Goal: Task Accomplishment & Management: Complete application form

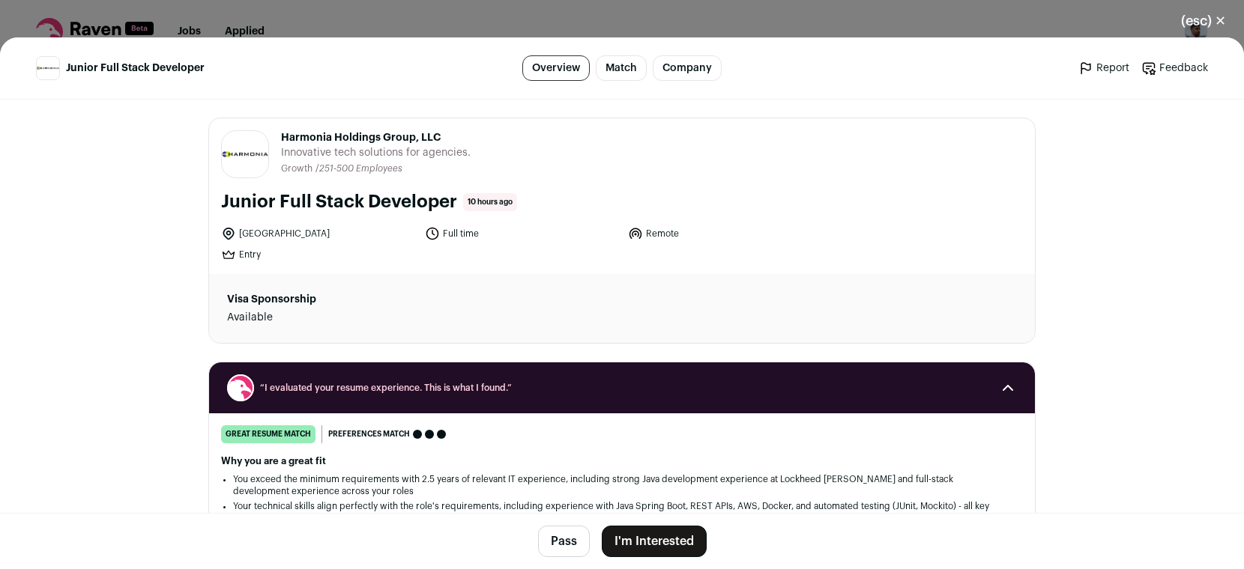
click at [686, 43] on header "Junior Full Stack Developer Overview Match Company Report Feedback Report Feedb…" at bounding box center [622, 68] width 1244 height 62
click at [690, 28] on div "(esc) ✕ Junior Full Stack Developer Overview Match Company Report Feedback Repo…" at bounding box center [622, 284] width 1244 height 569
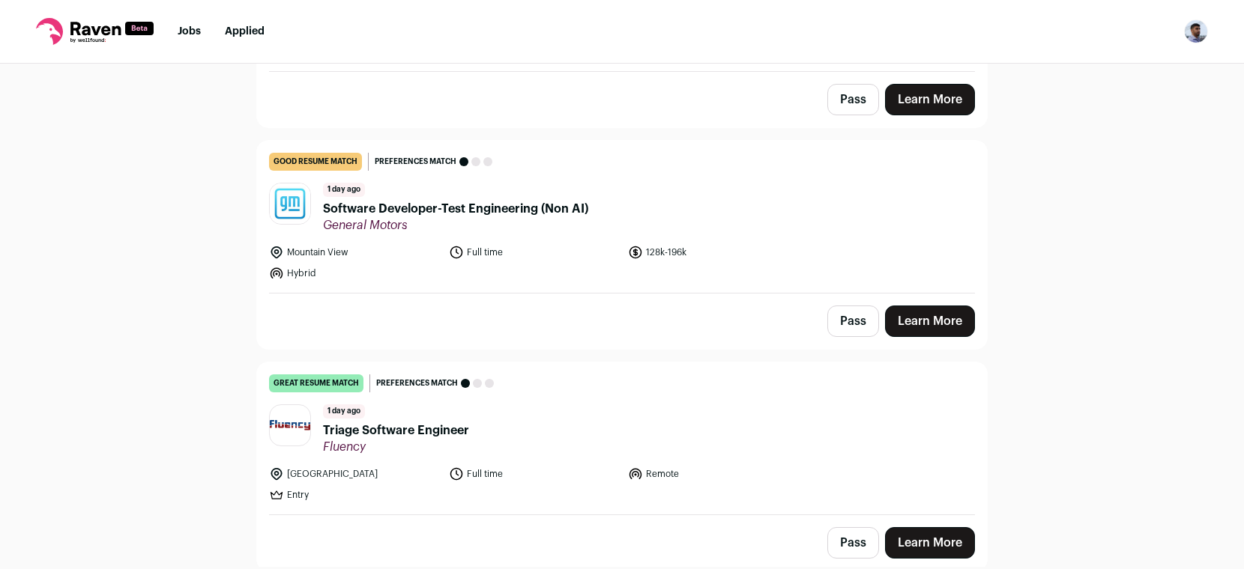
scroll to position [1651, 0]
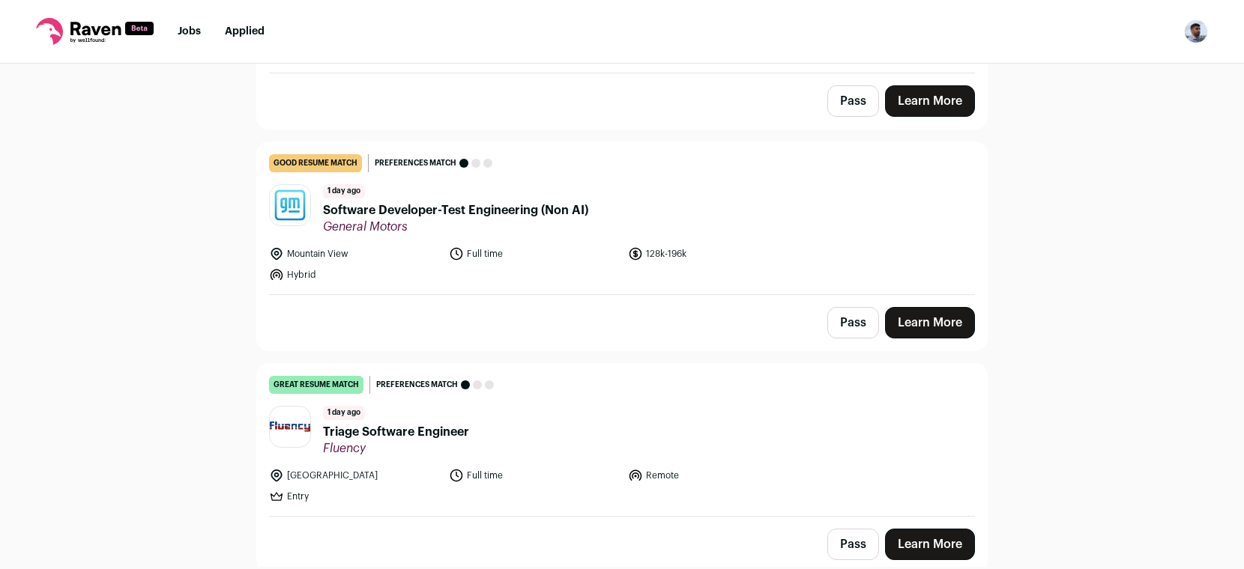
click at [515, 202] on span "Software Developer-Test Engineering (Non AI)" at bounding box center [455, 211] width 265 height 18
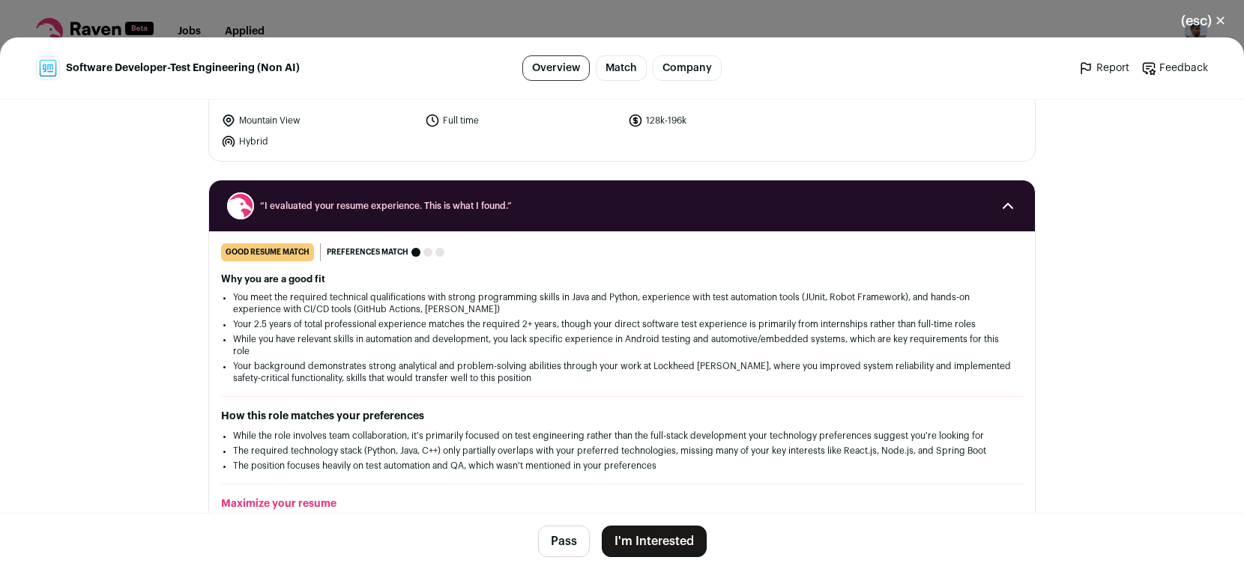
scroll to position [0, 0]
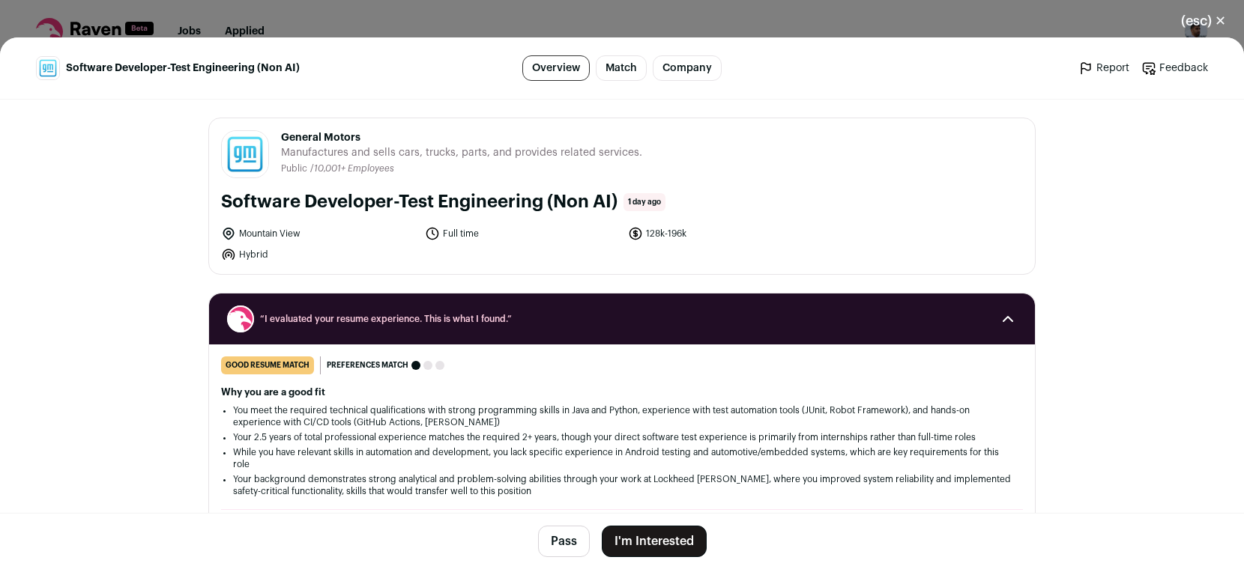
click at [633, 455] on button "I'm Interested" at bounding box center [654, 541] width 105 height 31
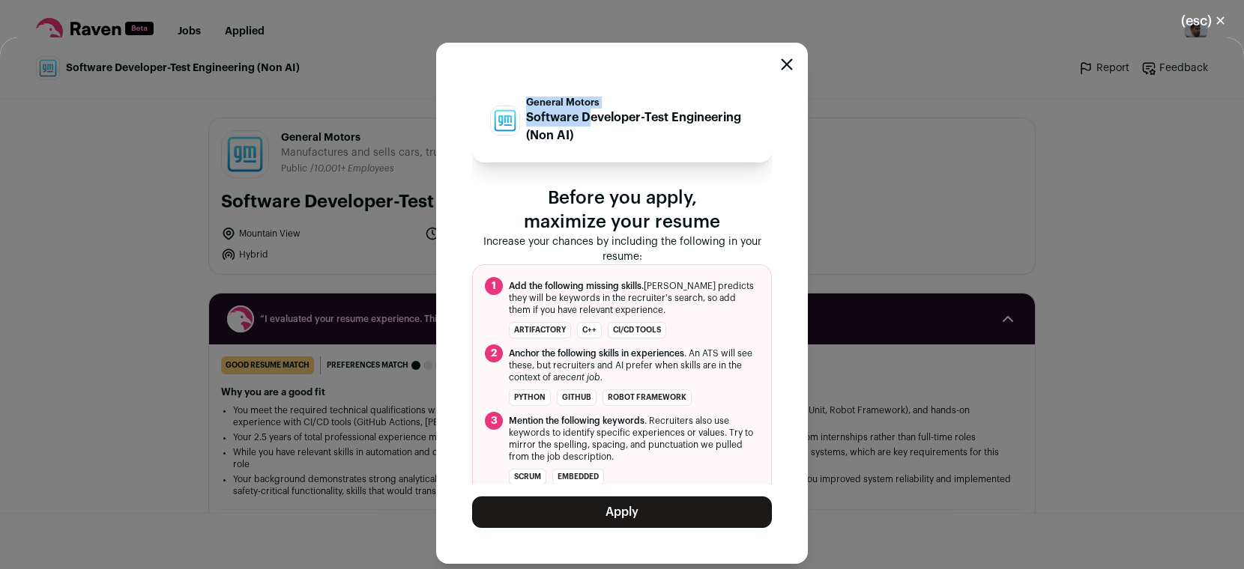
drag, startPoint x: 587, startPoint y: 112, endPoint x: 540, endPoint y: 90, distance: 51.6
click at [540, 88] on div "General Motors Software Developer-Test Engineering (Non AI)" at bounding box center [622, 121] width 300 height 84
click at [584, 143] on p "Software Developer-Test Engineering (Non AI)" at bounding box center [640, 127] width 228 height 36
drag, startPoint x: 584, startPoint y: 143, endPoint x: 527, endPoint y: 103, distance: 68.8
click at [527, 103] on div "General Motors Software Developer-Test Engineering (Non AI)" at bounding box center [640, 121] width 228 height 48
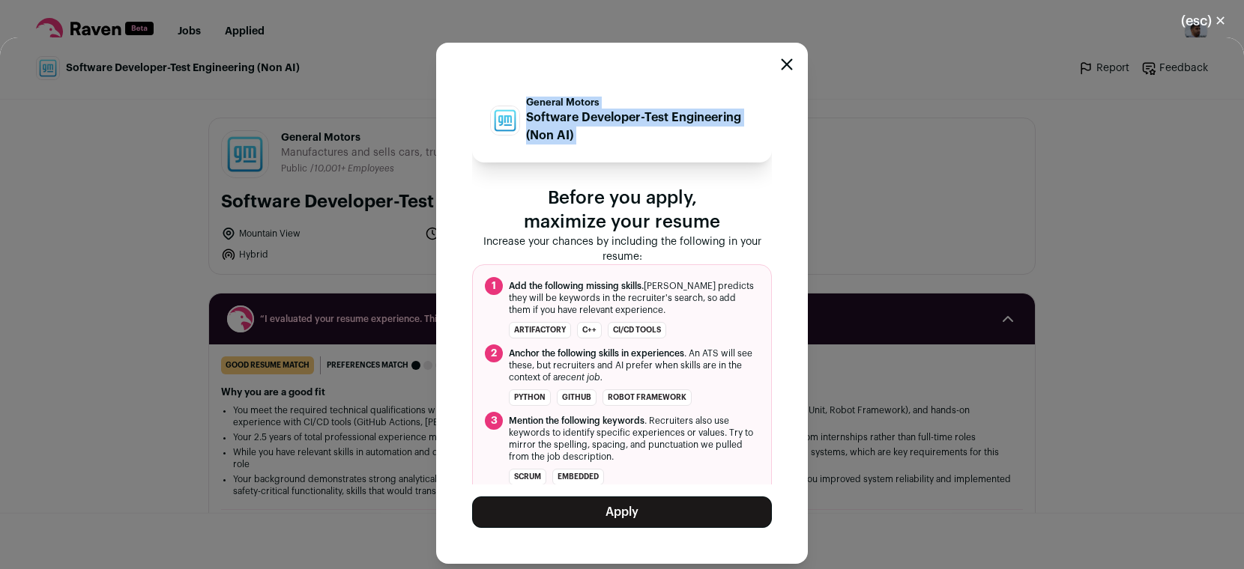
click at [655, 455] on button "Apply" at bounding box center [622, 512] width 300 height 31
